Goal: Information Seeking & Learning: Find specific fact

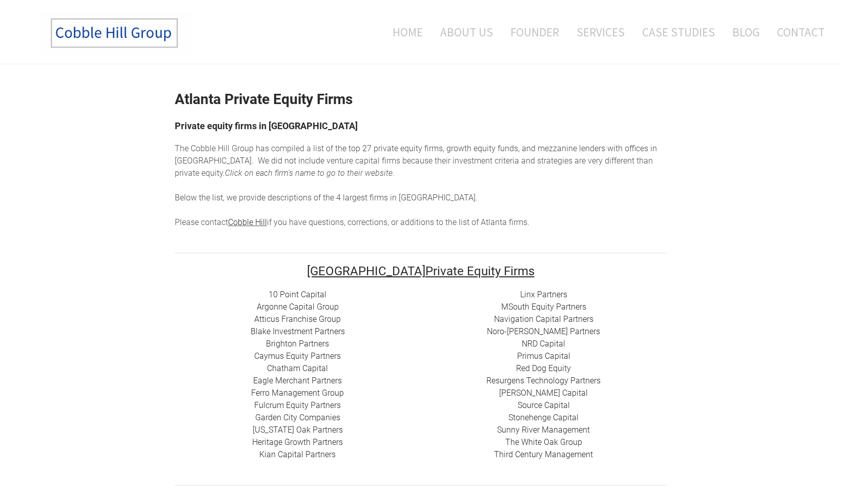
click at [282, 295] on link "10 Point Capital" at bounding box center [298, 295] width 58 height 10
click at [295, 320] on link "Atticus Franchise Group" at bounding box center [297, 319] width 87 height 10
click at [303, 381] on link "Eagle Merchant Partners" at bounding box center [297, 381] width 89 height 10
click at [532, 370] on link "Red Dog Equity" at bounding box center [543, 369] width 55 height 10
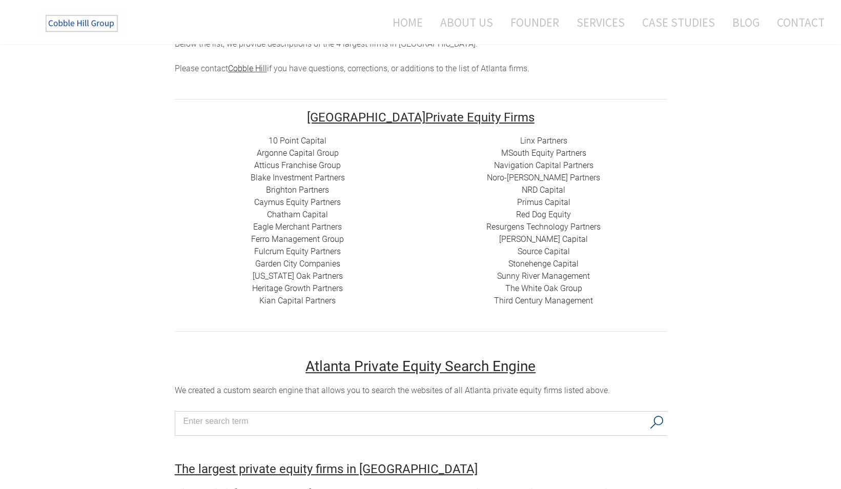
click at [539, 203] on link "Primus Capital" at bounding box center [543, 202] width 53 height 10
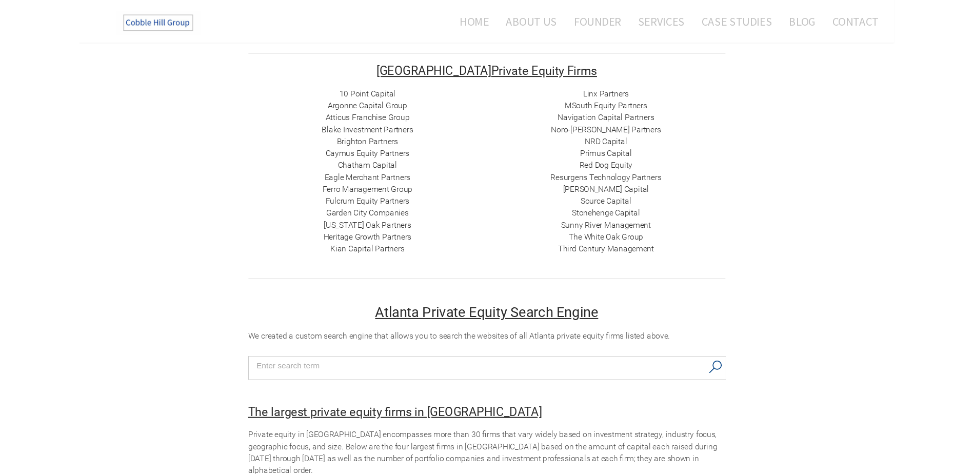
scroll to position [154, 0]
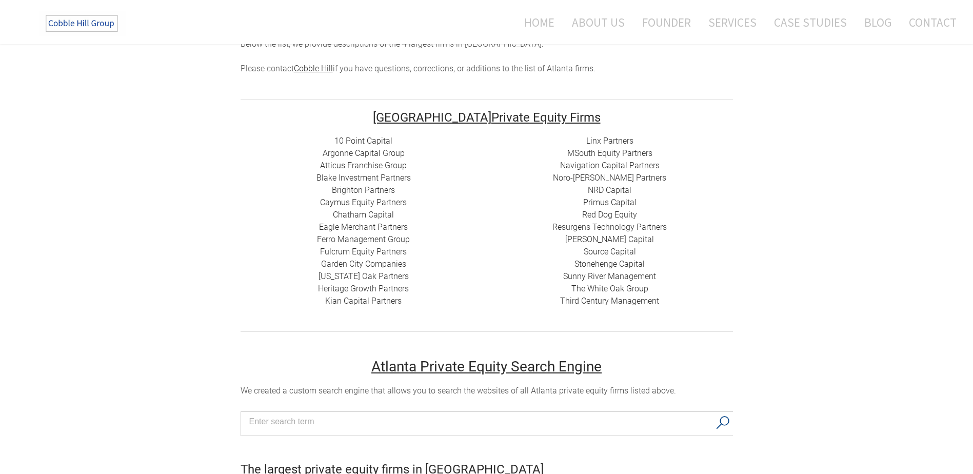
click at [347, 190] on link "Brighton Partners" at bounding box center [363, 190] width 63 height 10
click at [455, 230] on div "10 Point Capital Argonne Capital Group Atticus Franchise Group Blake Investment…" at bounding box center [363, 221] width 246 height 172
